Goal: Task Accomplishment & Management: Manage account settings

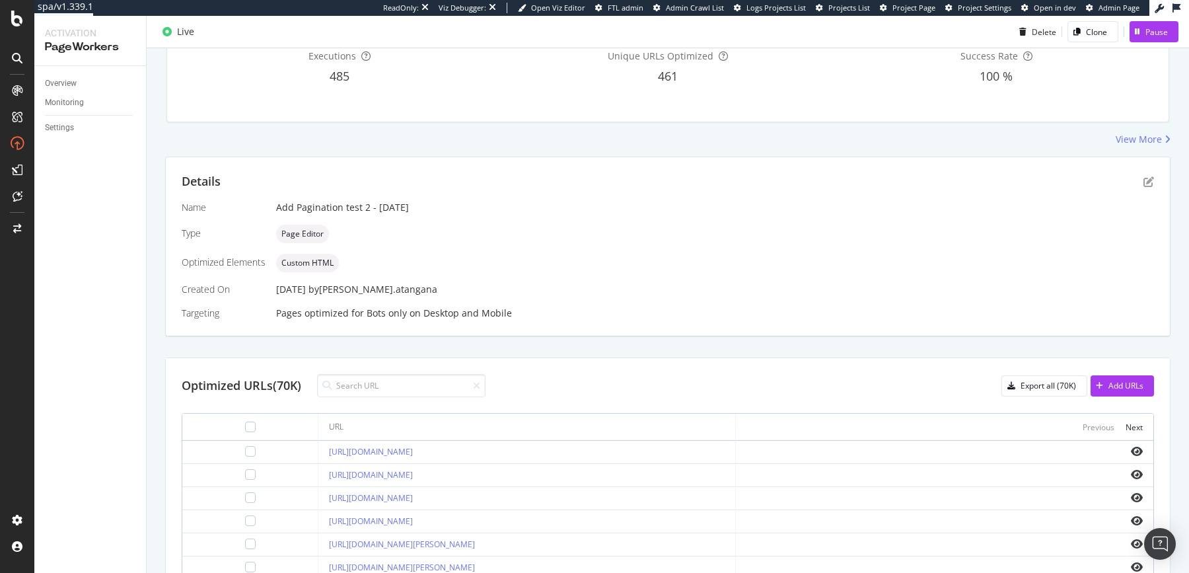
scroll to position [273, 0]
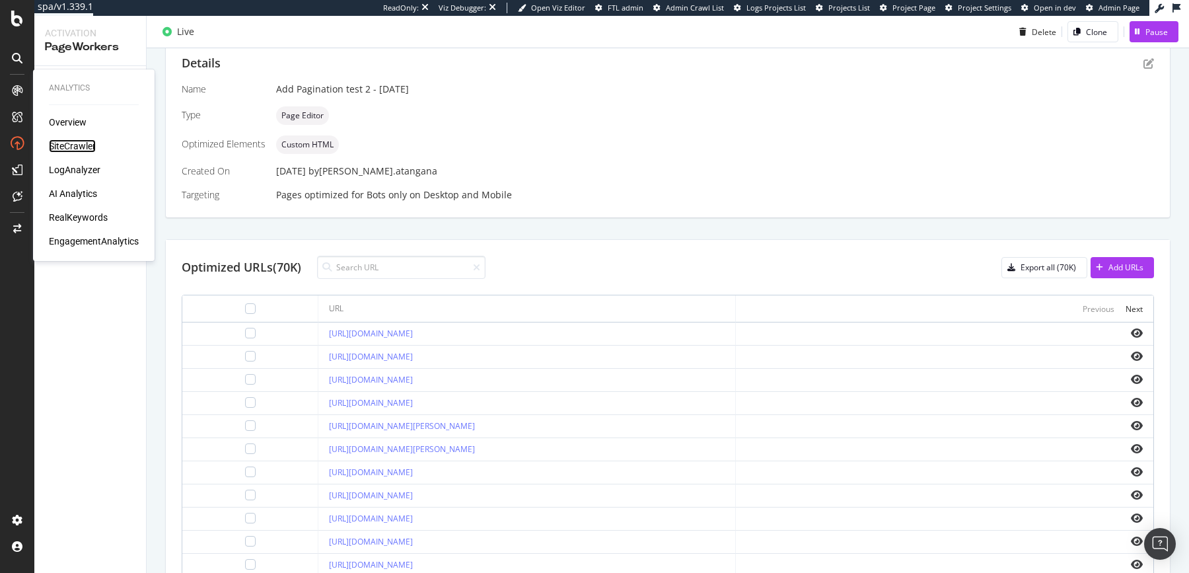
click at [83, 146] on div "SiteCrawler" at bounding box center [72, 145] width 47 height 13
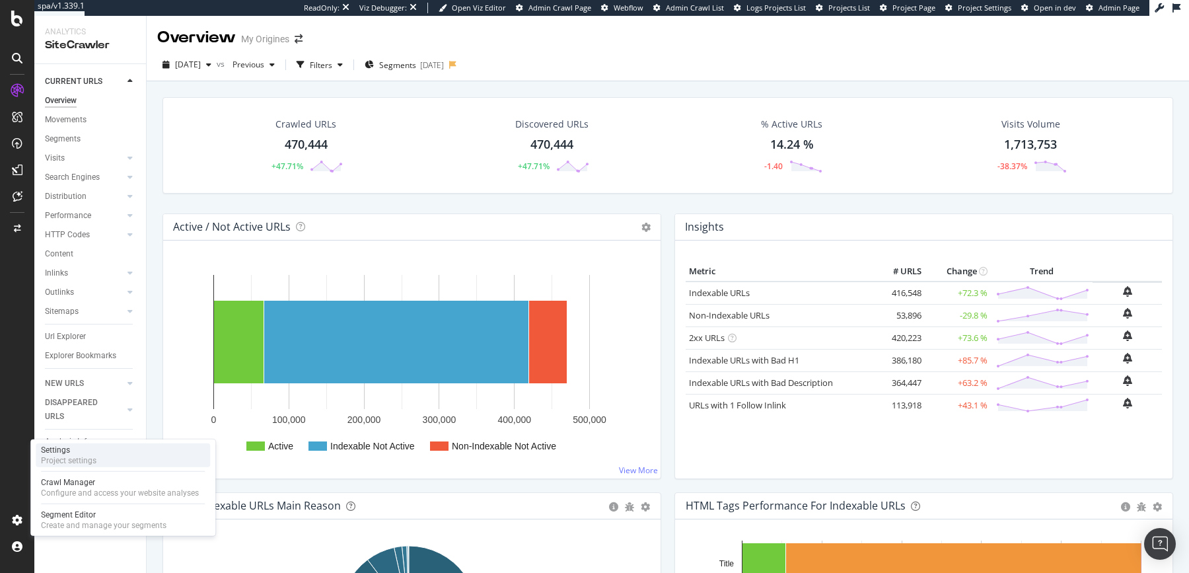
click at [71, 460] on div "Project settings" at bounding box center [68, 460] width 55 height 11
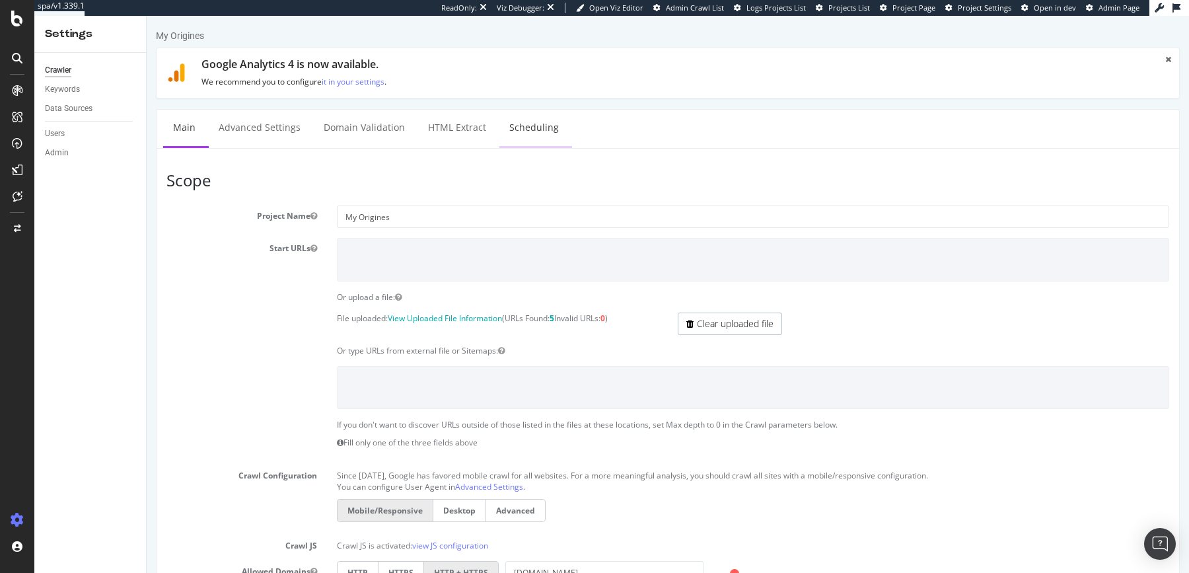
click at [524, 129] on link "Scheduling" at bounding box center [533, 128] width 69 height 36
